Goal: Communication & Community: Ask a question

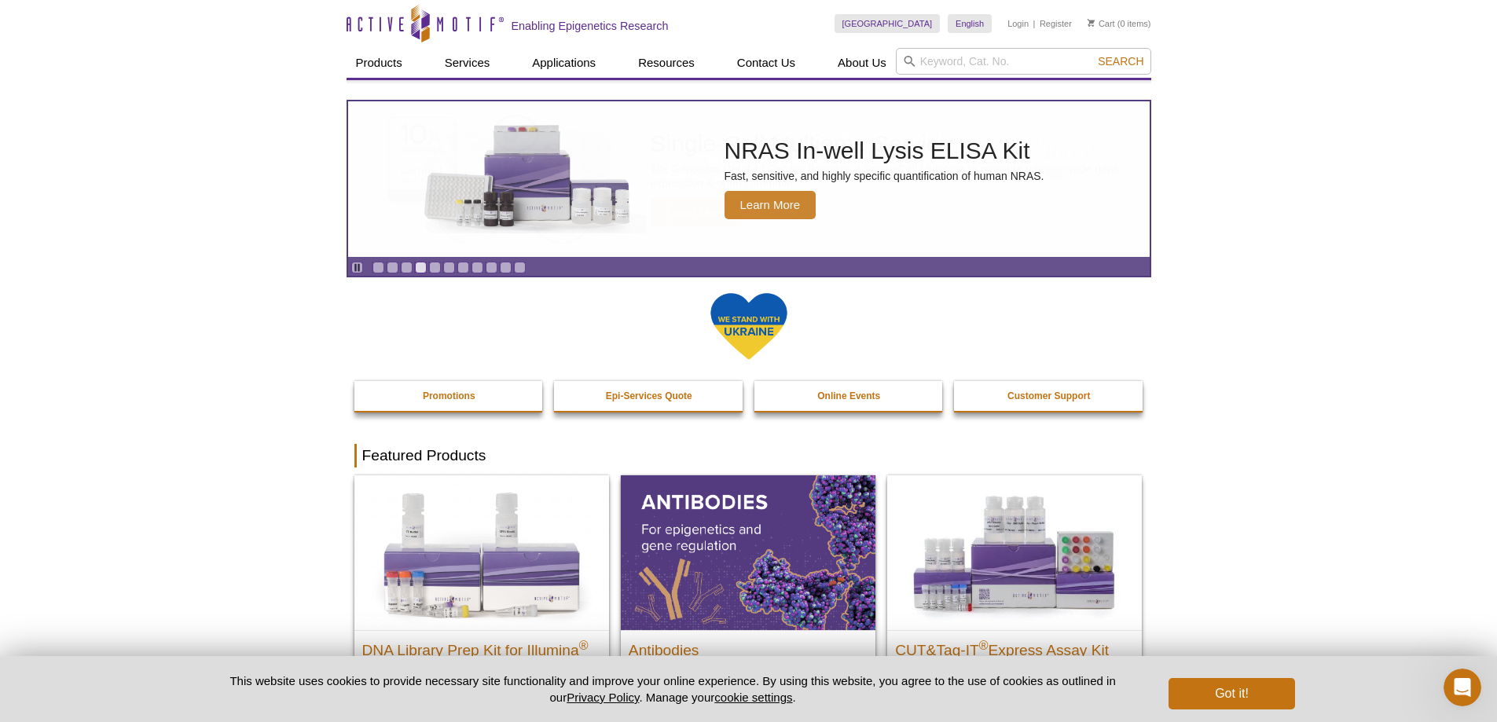
click at [728, 48] on link "Contact Us" at bounding box center [766, 63] width 77 height 30
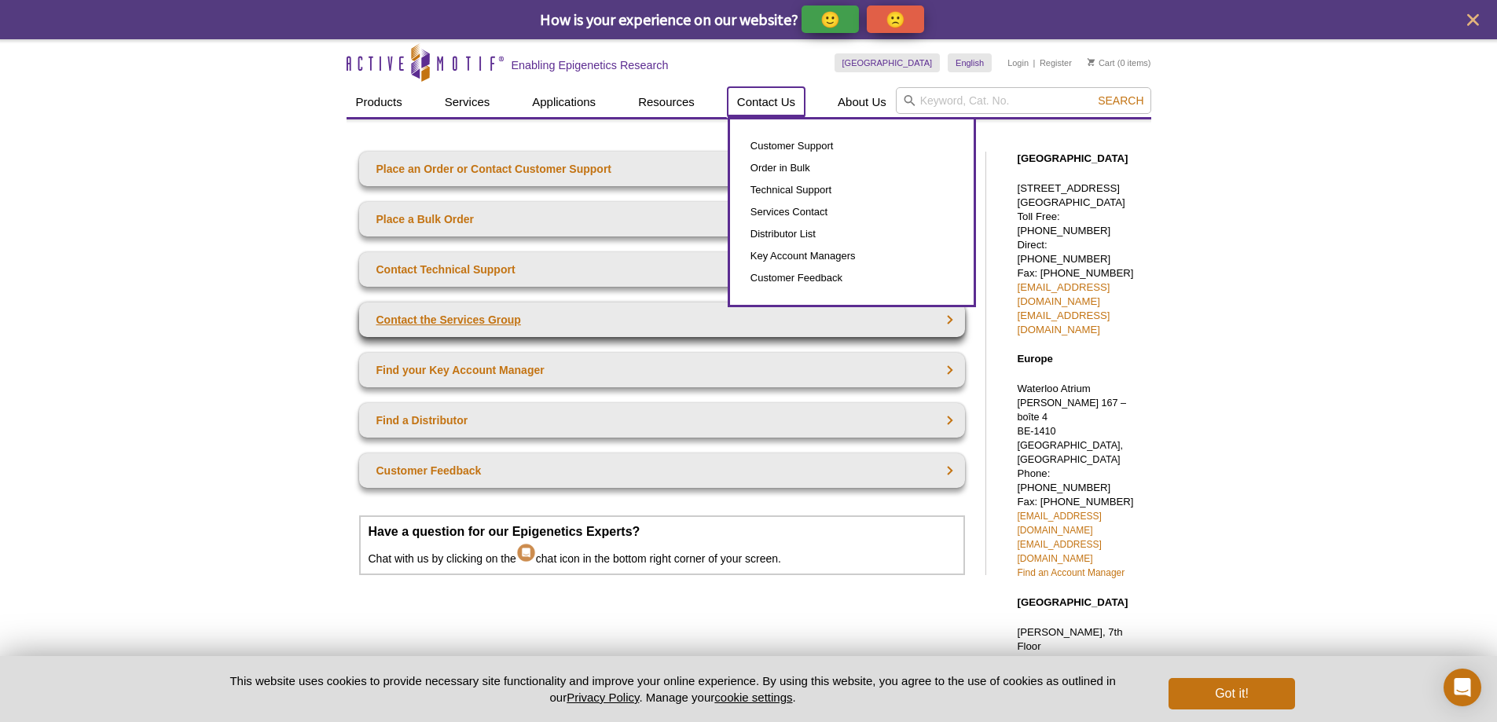
click at [728, 87] on link "Contact Us" at bounding box center [766, 102] width 77 height 30
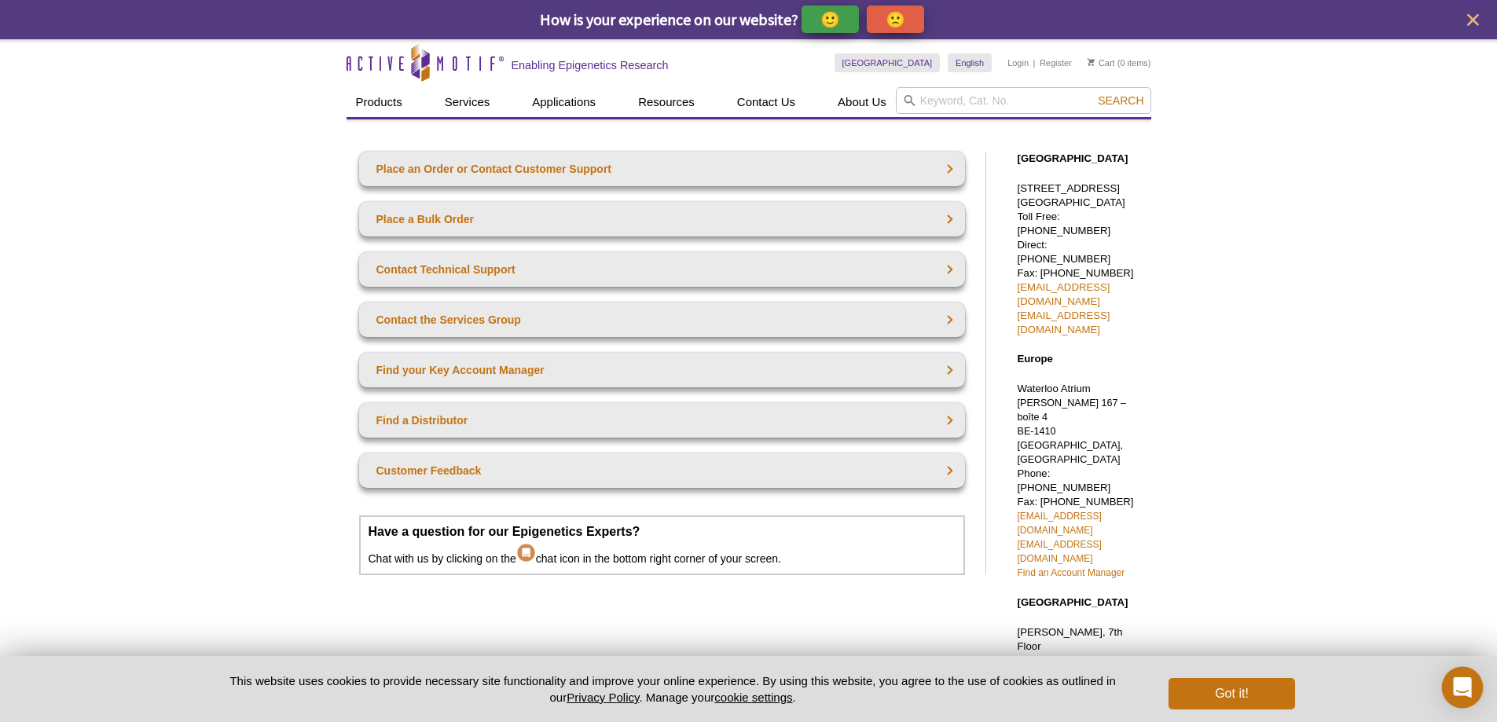
click at [1486, 685] on pint-cookie-banner "This website uses cookies to provide necessary site functionality and improve y…" at bounding box center [748, 689] width 1497 height 66
click at [1430, 681] on pint-cookie-banner "This website uses cookies to provide necessary site functionality and improve y…" at bounding box center [748, 689] width 1497 height 66
click at [1464, 674] on div "Open Intercom Messenger" at bounding box center [1463, 688] width 42 height 42
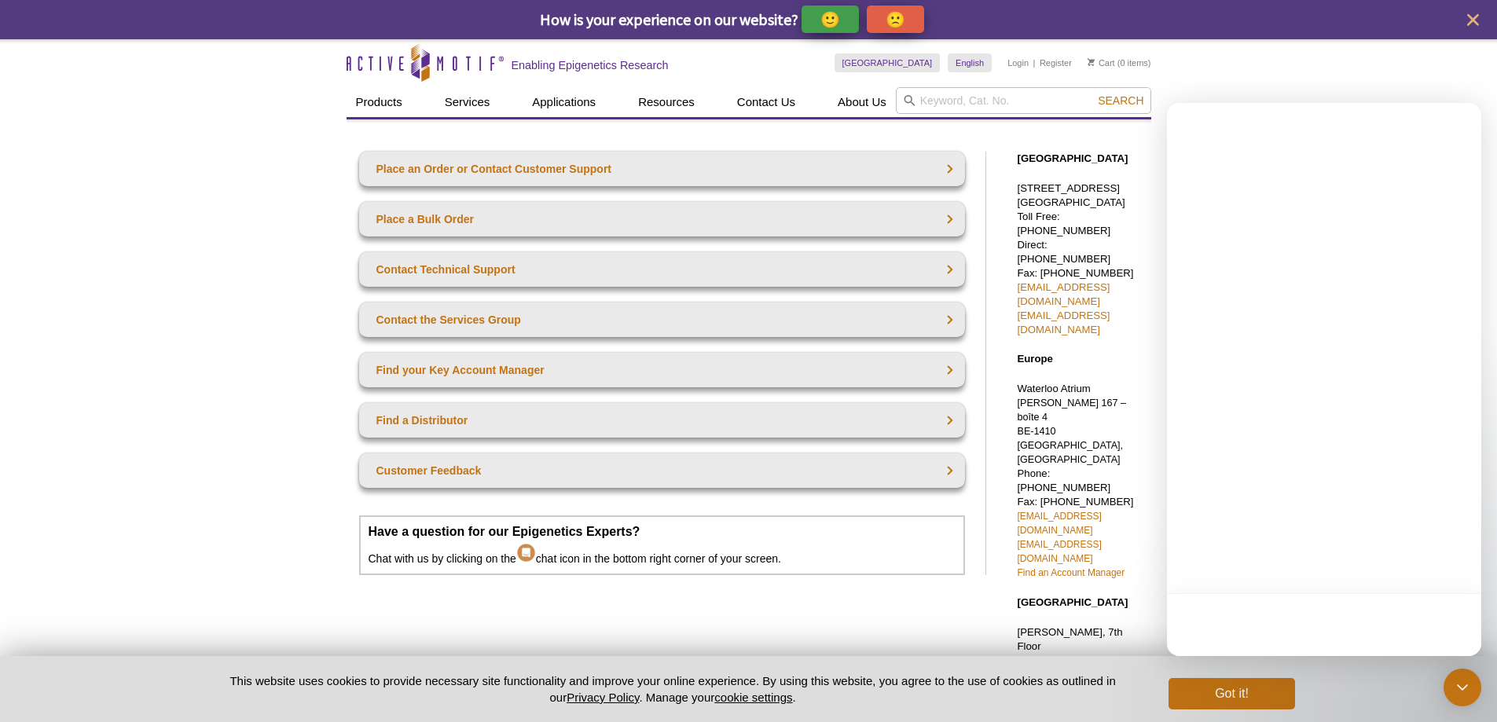
click at [1357, 615] on div at bounding box center [1324, 624] width 314 height 63
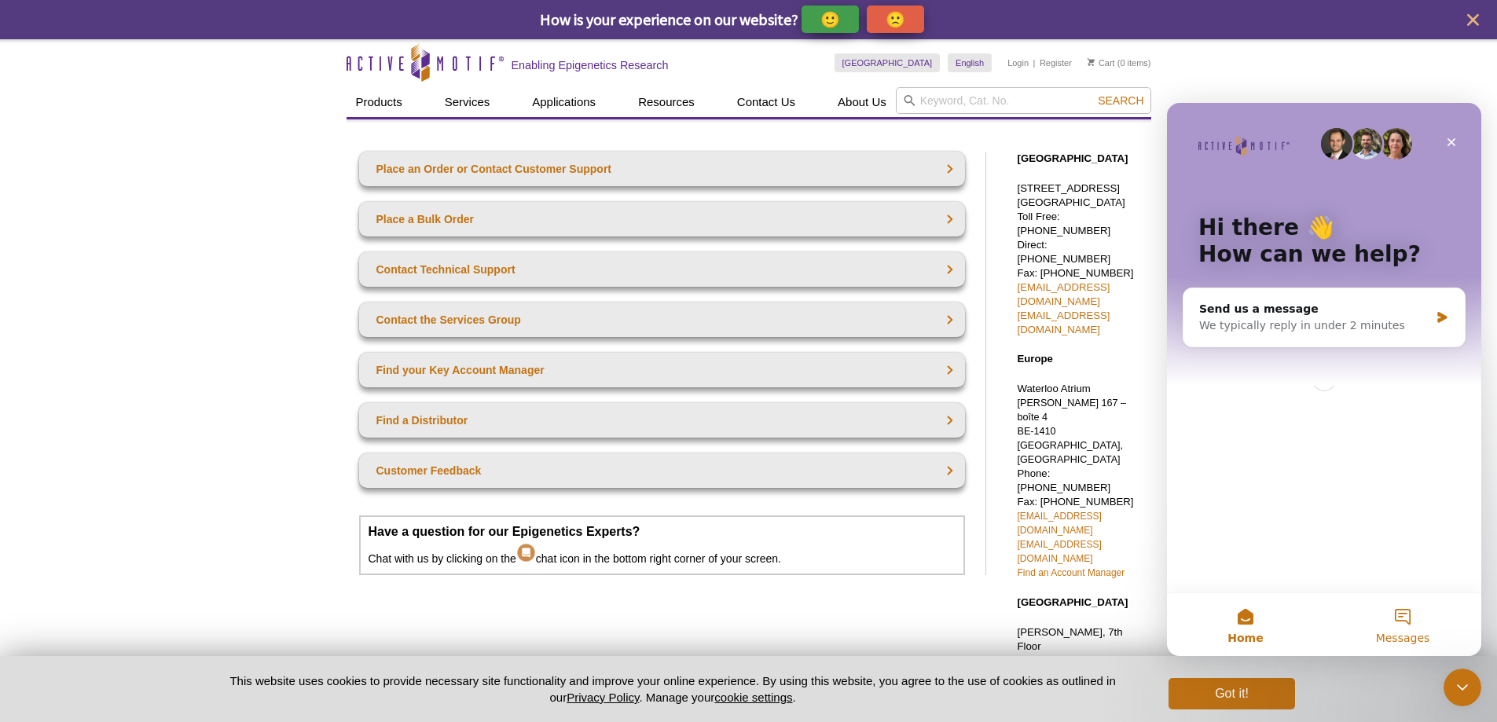
click at [1335, 618] on button "Messages" at bounding box center [1402, 624] width 157 height 63
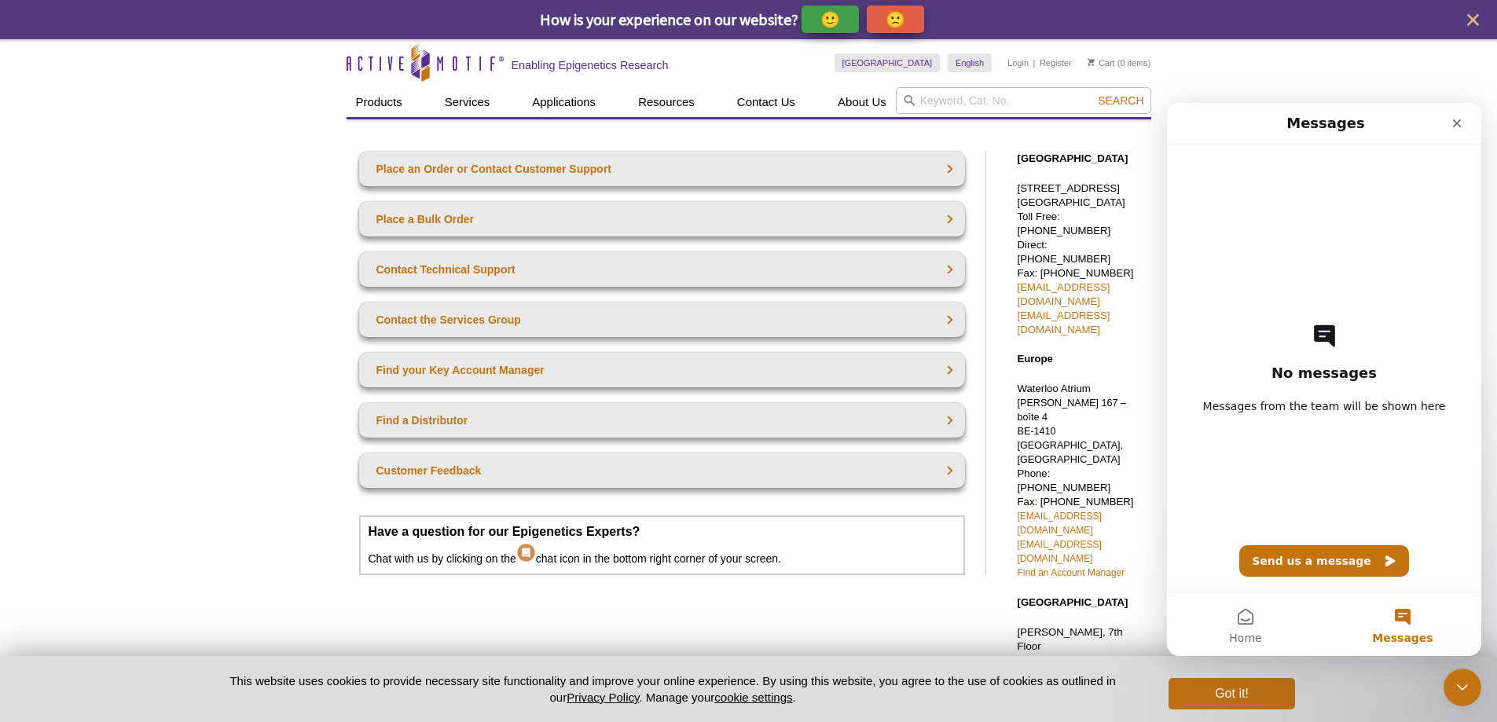
click at [1374, 588] on div "No messages Messages from the team will be shown here Send us a message" at bounding box center [1324, 369] width 259 height 448
click at [1358, 564] on button "Send us a message" at bounding box center [1324, 560] width 170 height 31
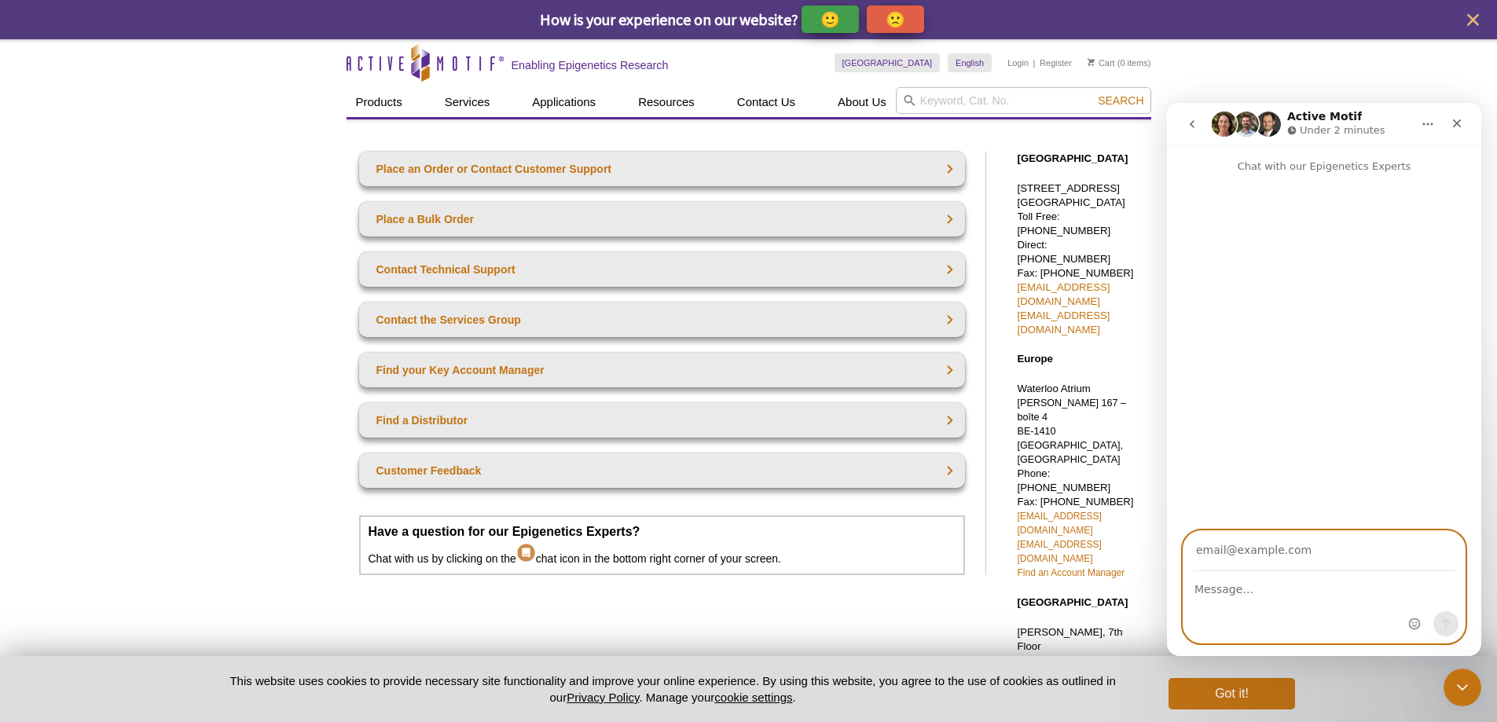
click at [1293, 597] on textarea "Message…" at bounding box center [1324, 585] width 281 height 27
paste textarea "First impressions only happen once, and a dirty space is sure to send the wrong…"
click at [1280, 572] on textarea "First impressions only happen once, and a dirty space is sure to send the wrong…" at bounding box center [1324, 585] width 281 height 27
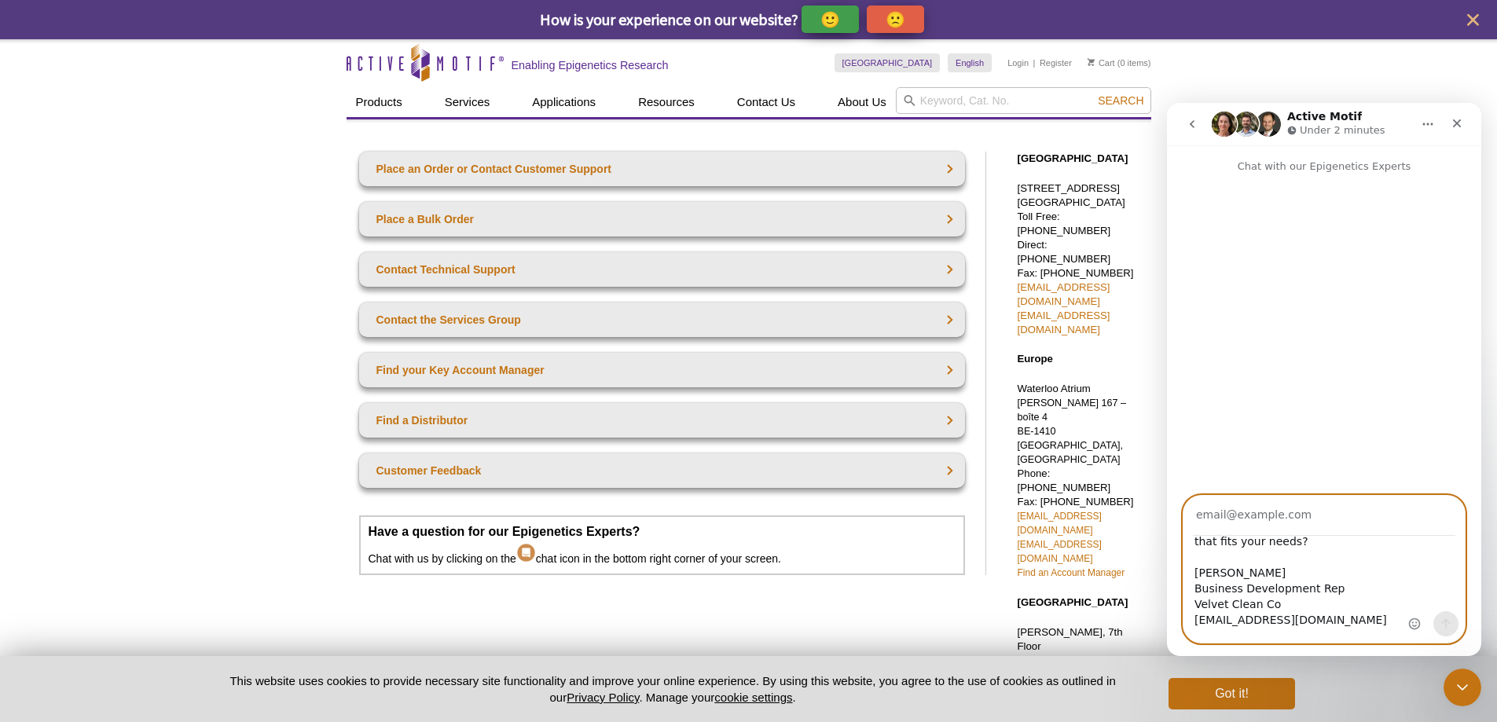
type textarea "First impressions only happen once, and a dirty space is sure to send the wrong…"
drag, startPoint x: 1276, startPoint y: 508, endPoint x: 1285, endPoint y: 534, distance: 27.3
click at [1276, 508] on input "Your email" at bounding box center [1324, 516] width 263 height 40
type input "grace@velvetcleanco.com"
click at [1438, 626] on button "Send a message…" at bounding box center [1446, 623] width 25 height 25
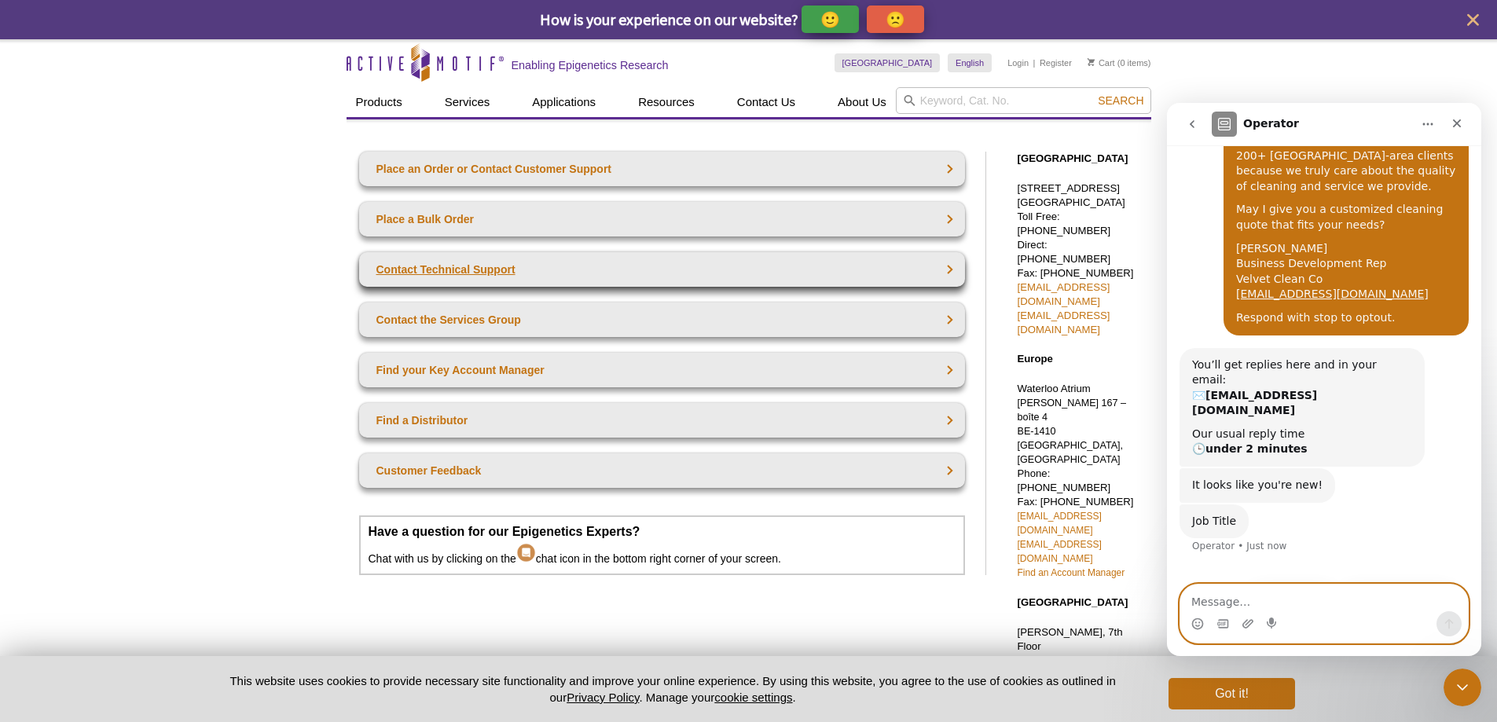
scroll to position [189, 0]
